Goal: Task Accomplishment & Management: Manage account settings

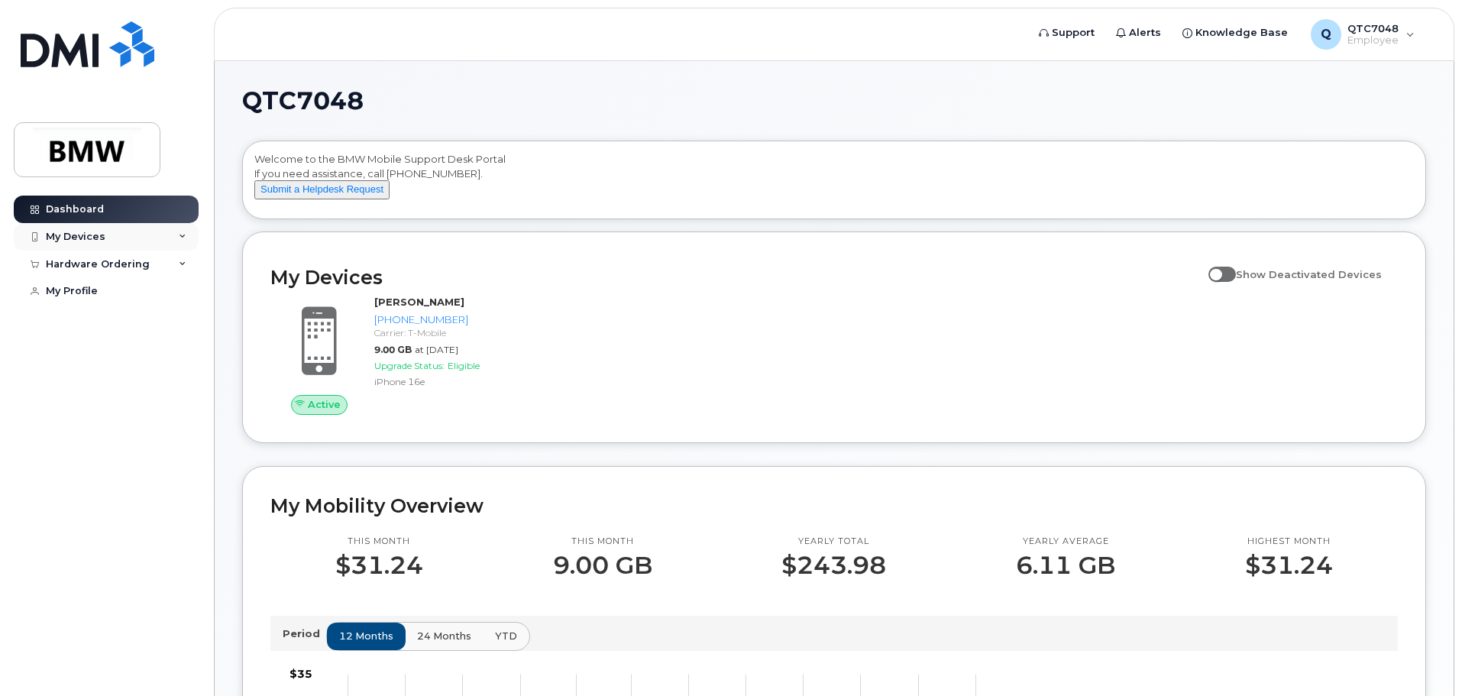
click at [103, 231] on div "My Devices" at bounding box center [106, 236] width 185 height 27
drag, startPoint x: 351, startPoint y: 357, endPoint x: 638, endPoint y: 367, distance: 288.1
click at [638, 367] on div "Active Austin Johnson 864-320-3781 Carrier: T-Mobile 9.00 GB at Sep 01, 2025 Up…" at bounding box center [834, 354] width 1146 height 137
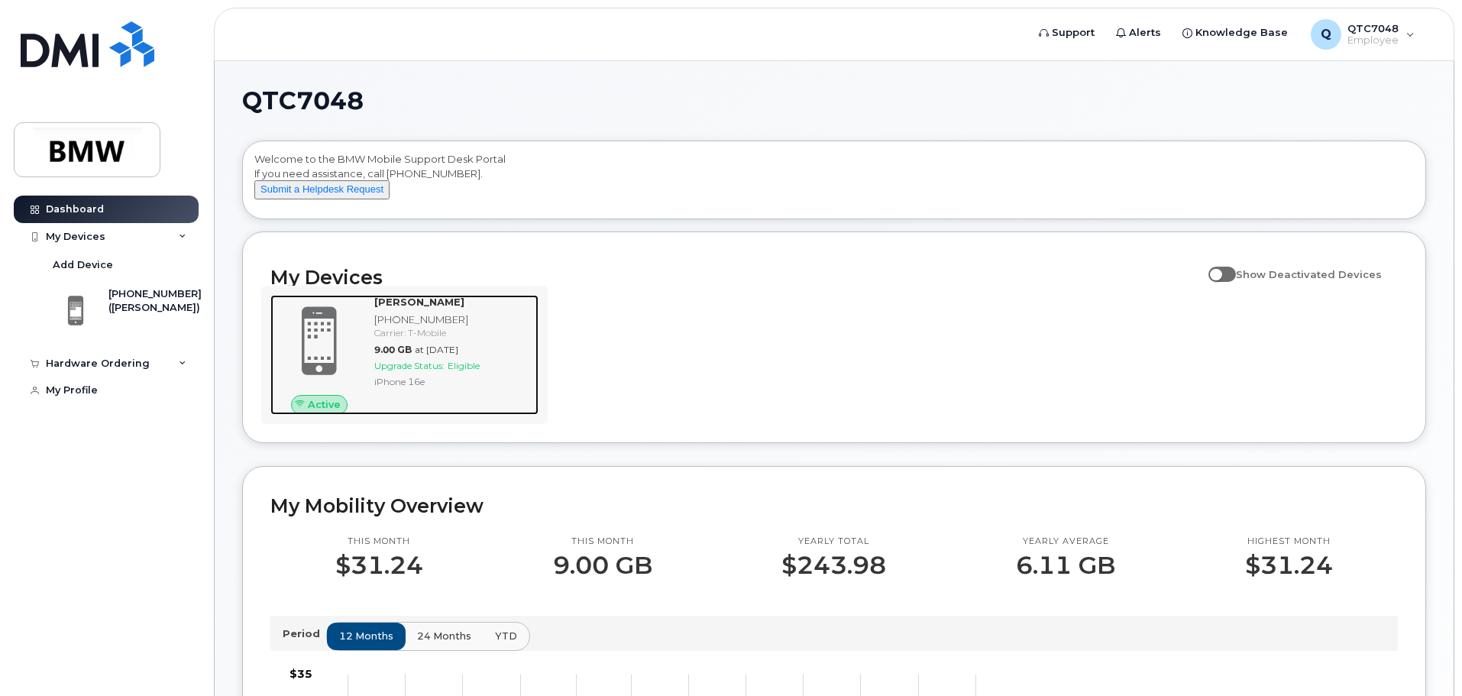
click at [419, 355] on span "at Sep 01, 2025" at bounding box center [437, 349] width 44 height 11
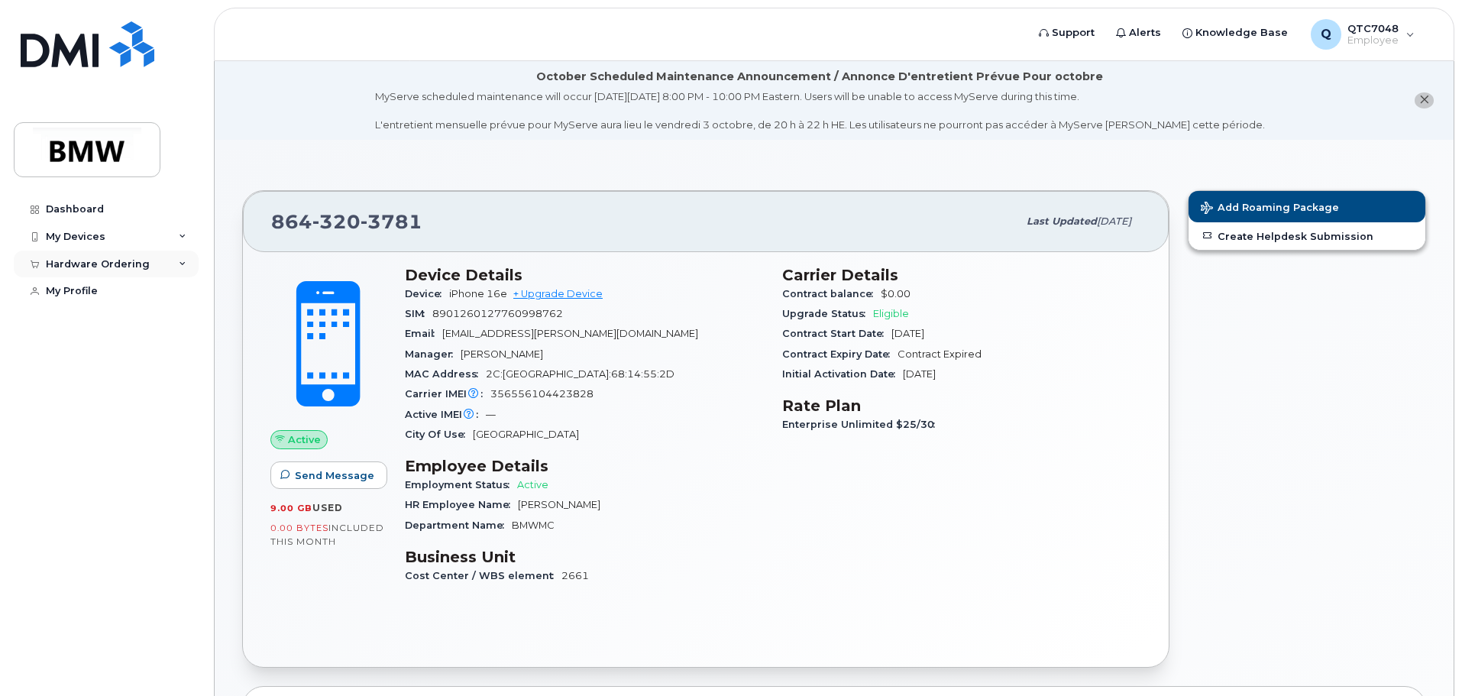
click at [181, 263] on icon at bounding box center [183, 264] width 8 height 8
click at [105, 241] on div "My Devices" at bounding box center [106, 236] width 185 height 27
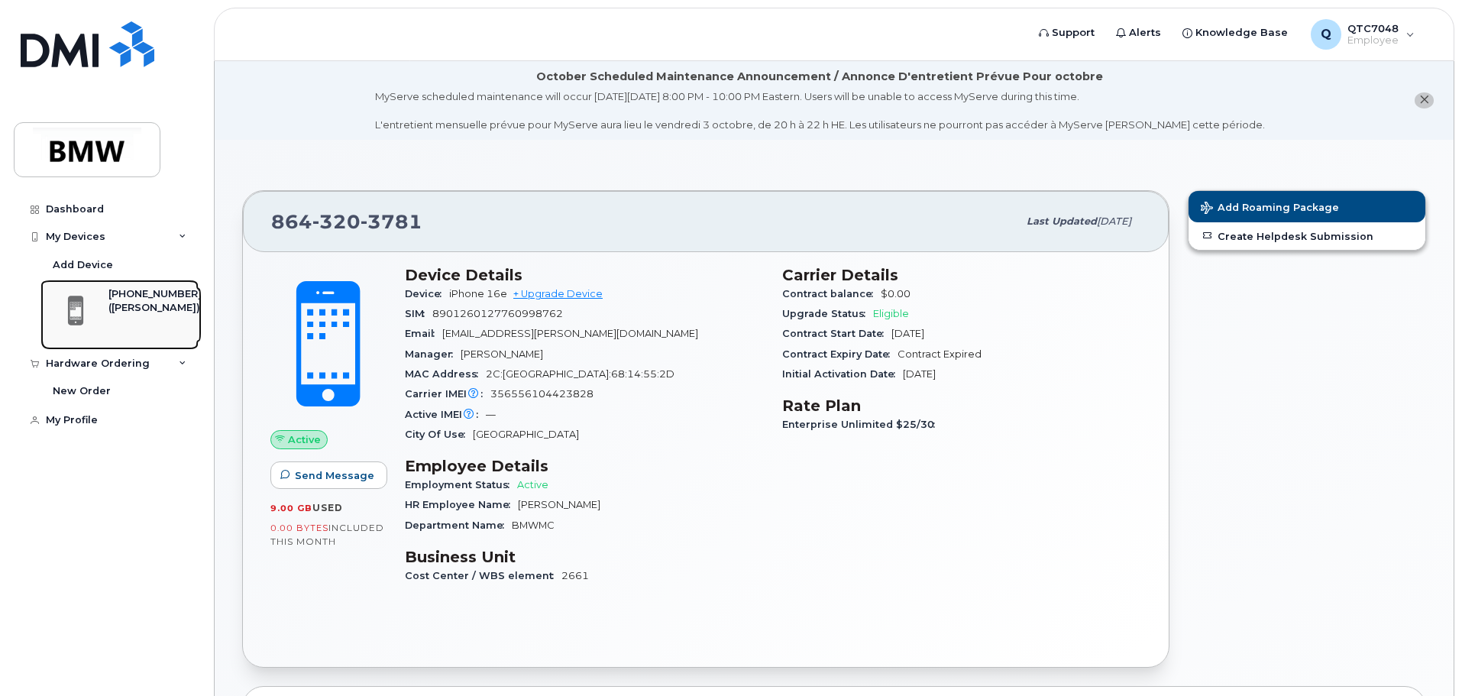
click at [108, 296] on div "[PHONE_NUMBER]" at bounding box center [154, 294] width 93 height 14
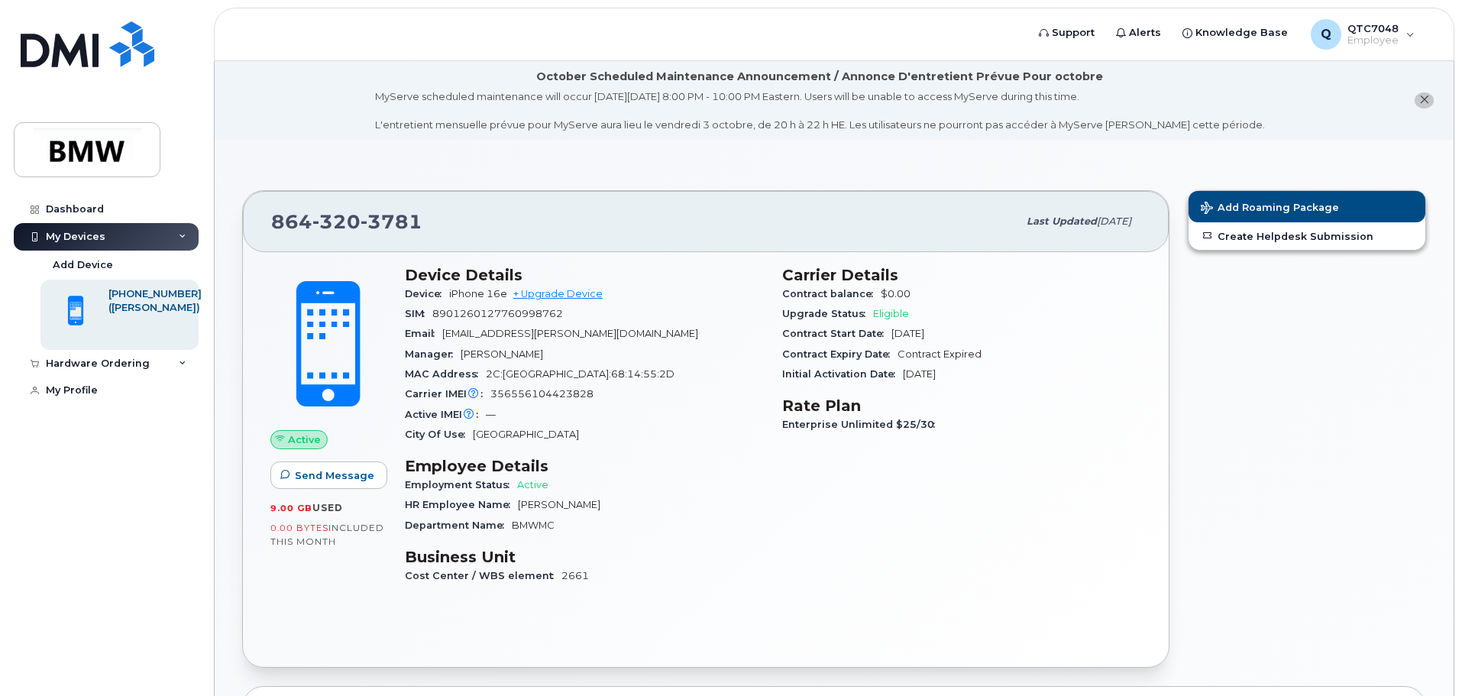
drag, startPoint x: 106, startPoint y: 298, endPoint x: 29, endPoint y: 315, distance: 79.1
click at [29, 315] on div "My Devices Add Device 864-320-3781 (Austin Johnson)" at bounding box center [108, 286] width 189 height 127
click at [580, 292] on link "+ Upgrade Device" at bounding box center [557, 293] width 89 height 11
click at [64, 388] on div "My Profile" at bounding box center [72, 390] width 52 height 12
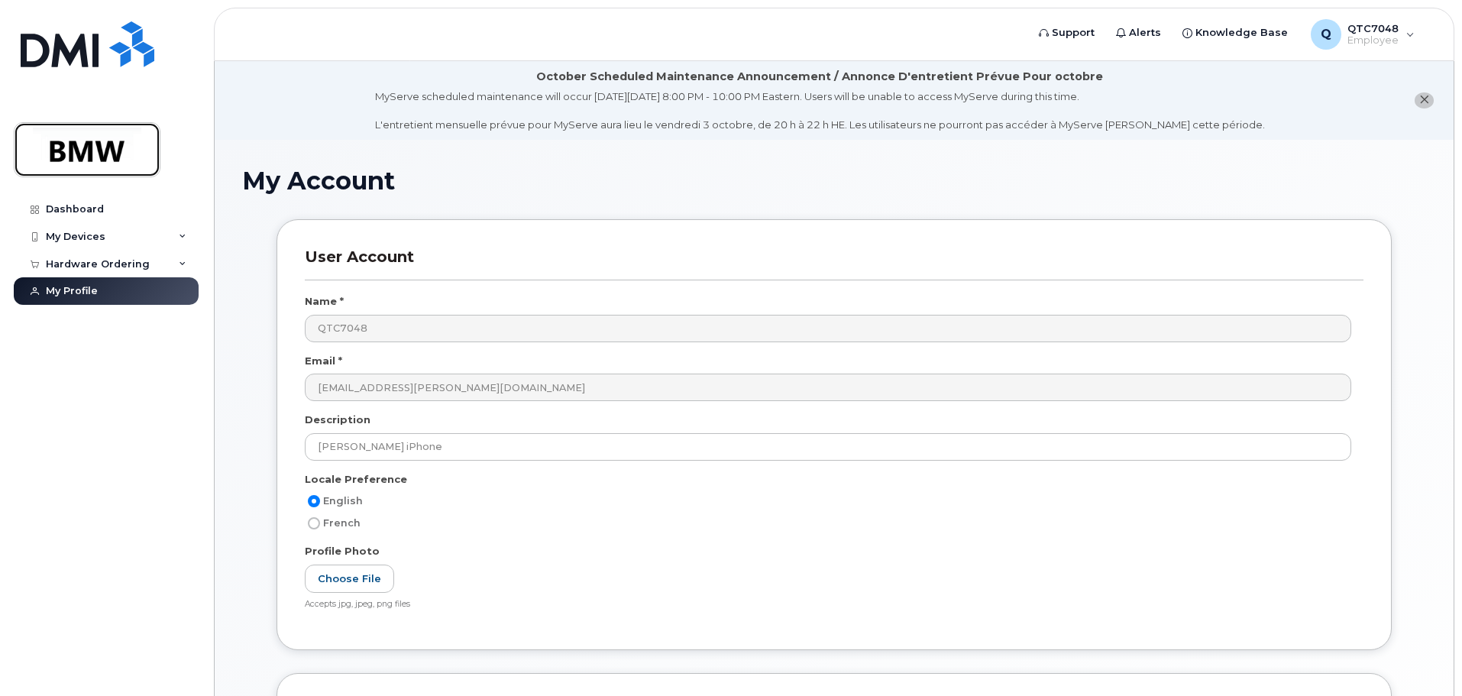
click at [96, 160] on img at bounding box center [87, 150] width 118 height 44
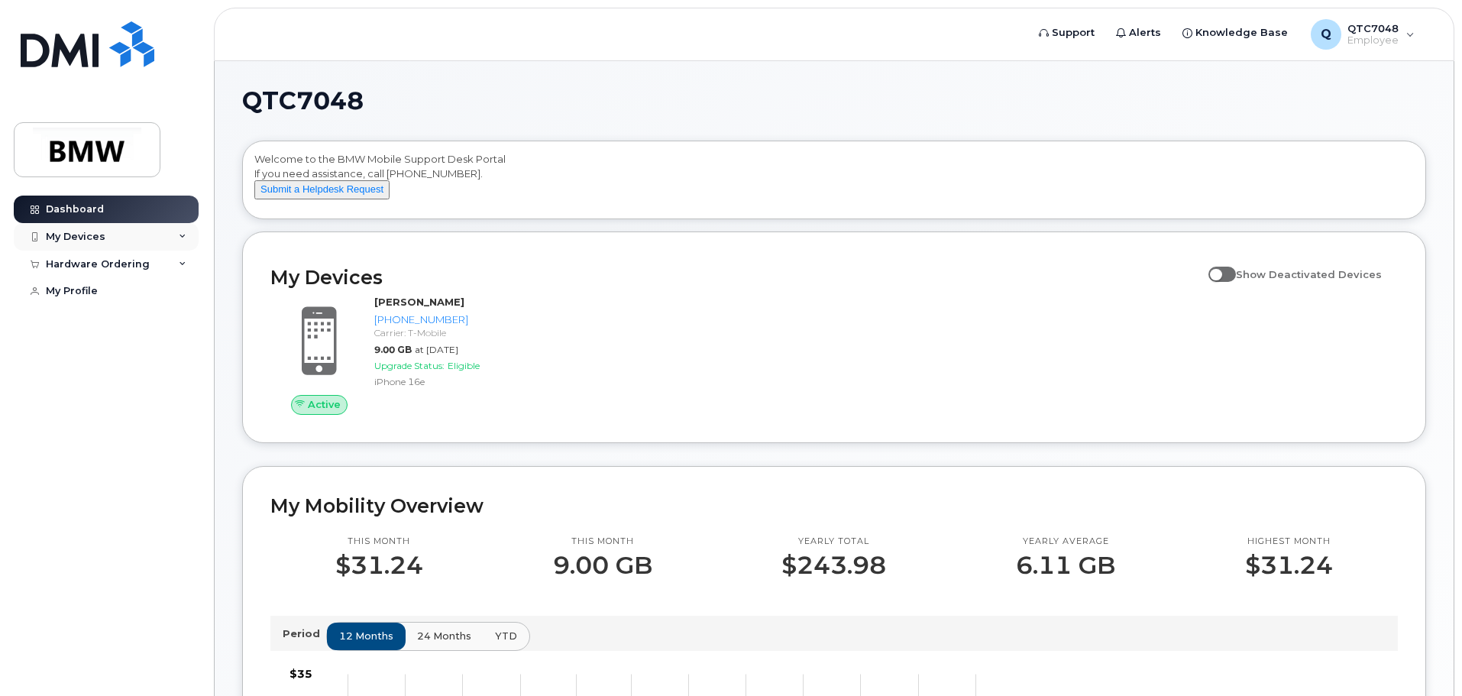
click at [78, 239] on div "My Devices" at bounding box center [76, 237] width 60 height 12
click at [793, 421] on div "Active Austin Johnson 864-320-3781 Carrier: T-Mobile 9.00 GB at Sep 01, 2025 Up…" at bounding box center [834, 354] width 1146 height 137
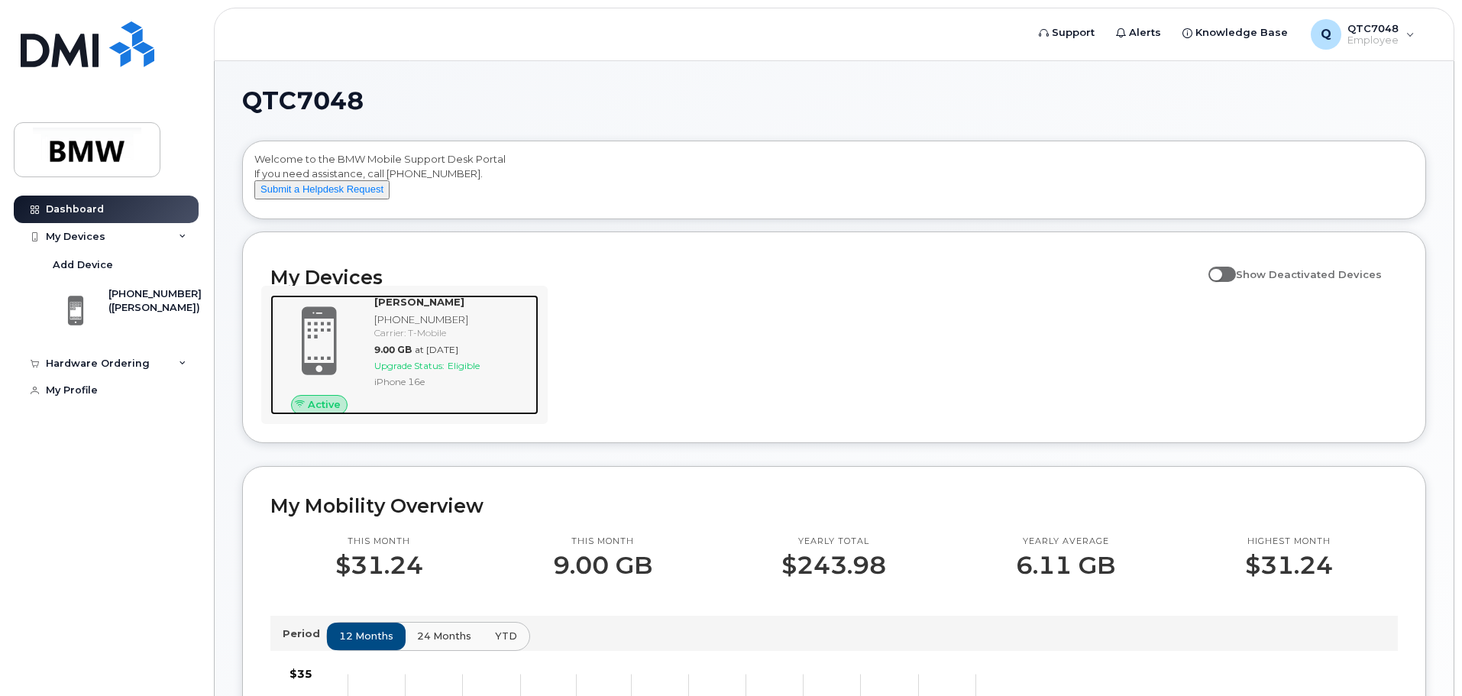
click at [390, 327] on div "[PHONE_NUMBER]" at bounding box center [453, 319] width 158 height 15
